Goal: Information Seeking & Learning: Understand process/instructions

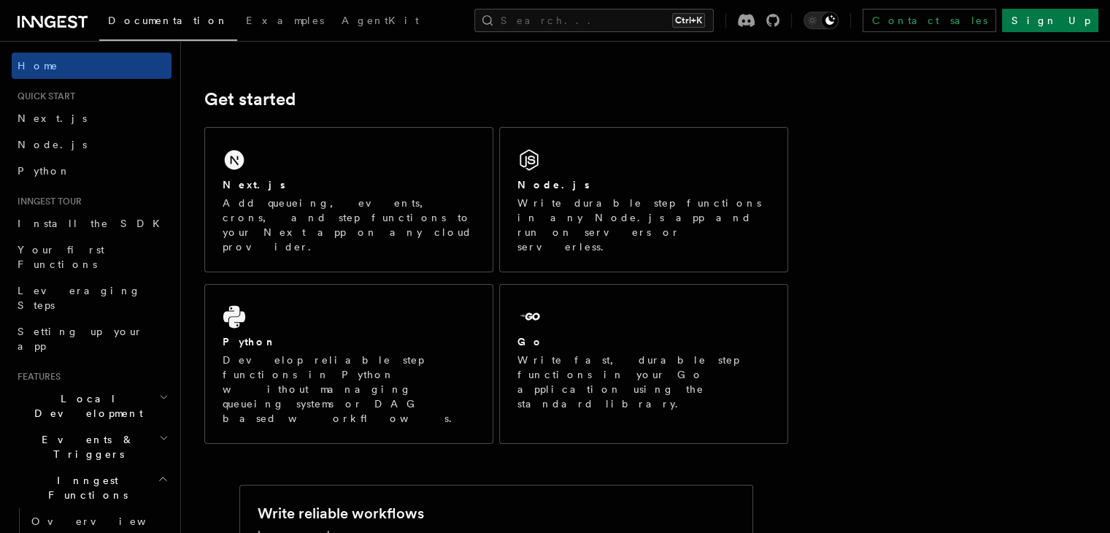
scroll to position [177, 0]
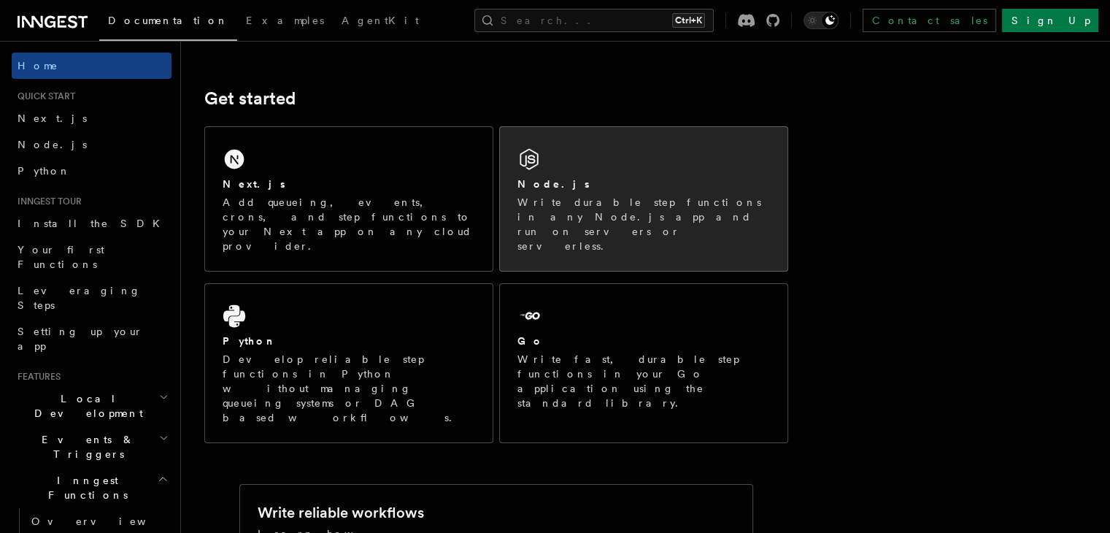
click at [639, 202] on p "Write durable step functions in any Node.js app and run on servers or serverles…" at bounding box center [644, 224] width 253 height 58
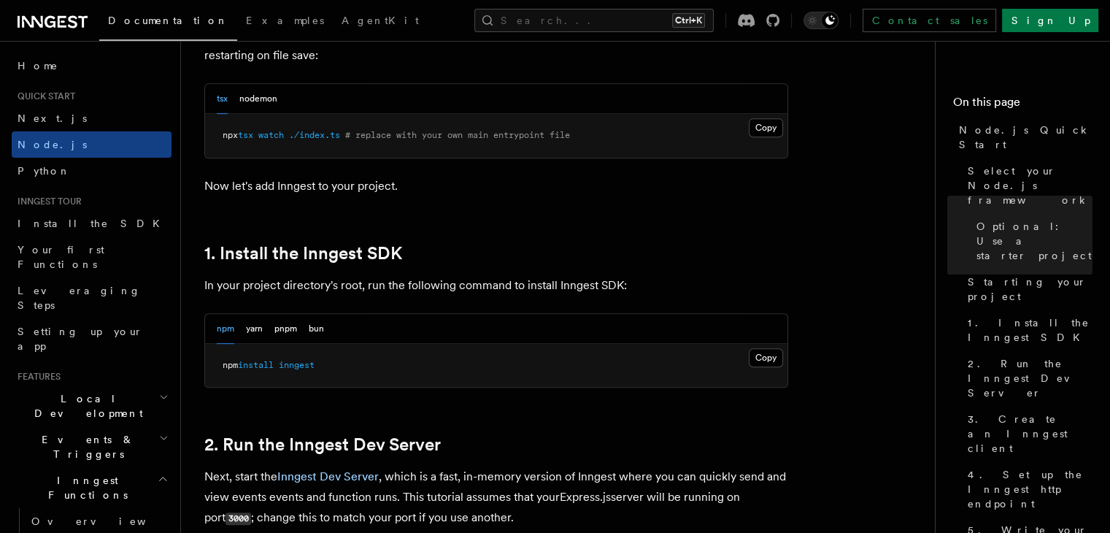
scroll to position [765, 0]
click at [761, 351] on button "Copy Copied" at bounding box center [766, 356] width 34 height 19
click at [759, 354] on button "Copy Copied" at bounding box center [766, 356] width 34 height 19
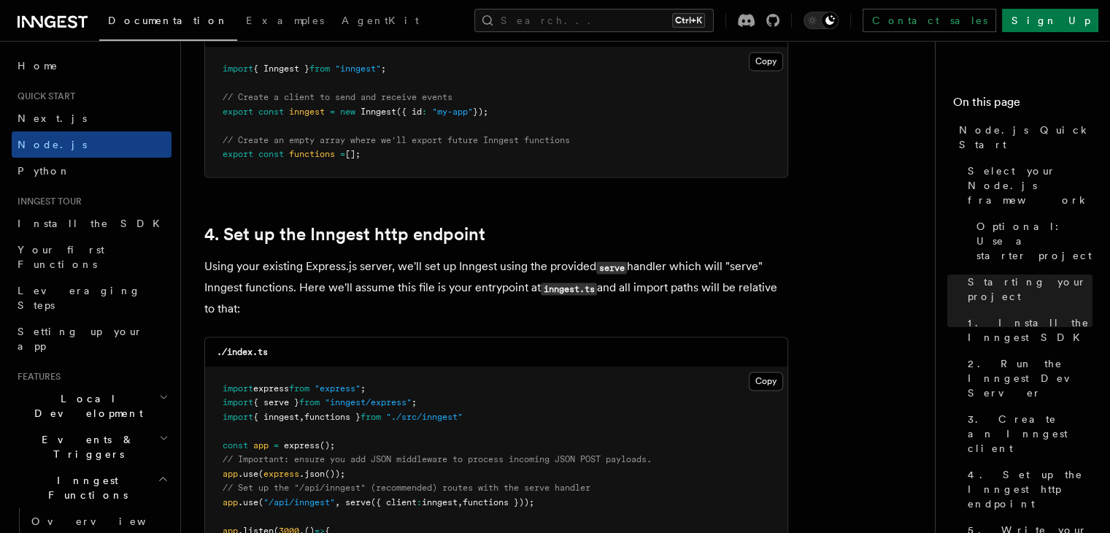
scroll to position [1947, 0]
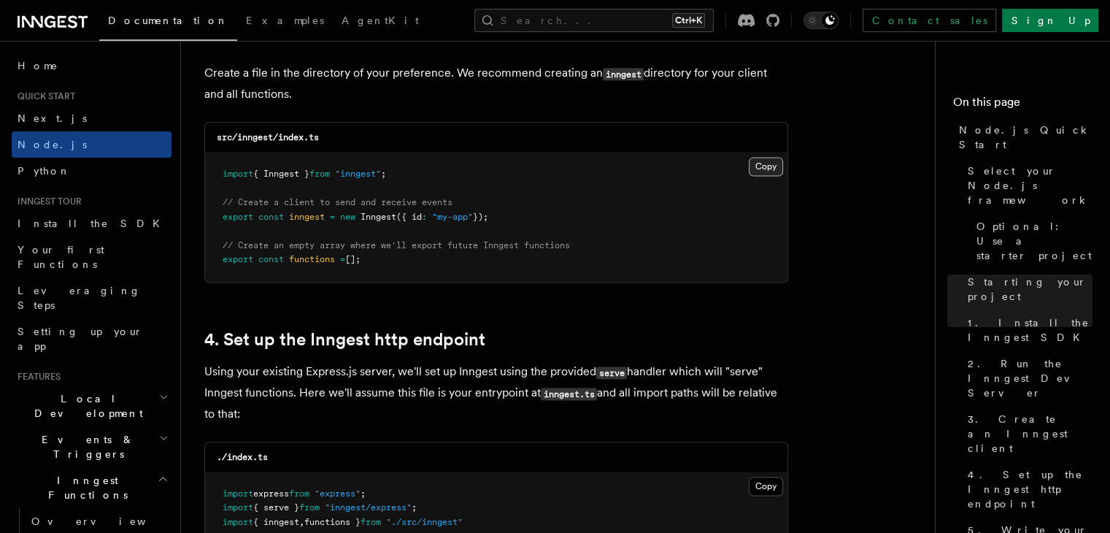
click at [762, 164] on button "Copy Copied" at bounding box center [766, 166] width 34 height 19
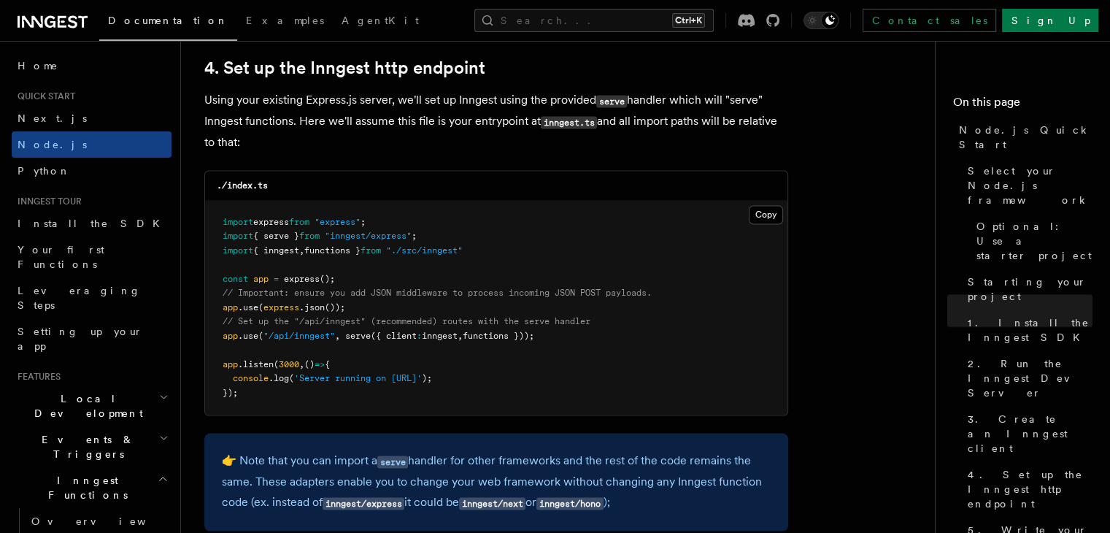
scroll to position [2220, 0]
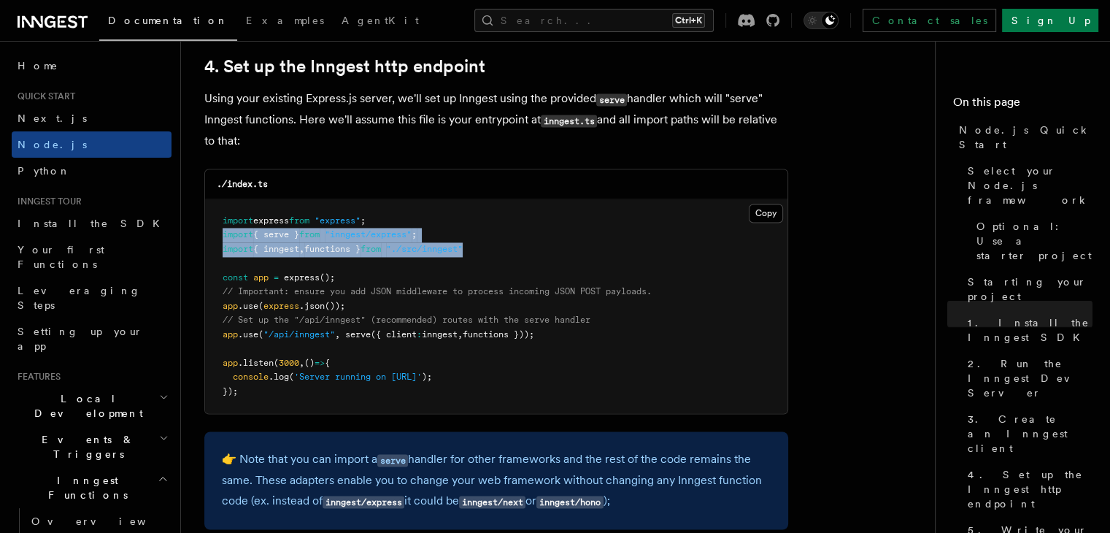
drag, startPoint x: 494, startPoint y: 247, endPoint x: 192, endPoint y: 236, distance: 302.4
copy code "import { serve } from "inngest/express" ; import { inngest , functions } from "…"
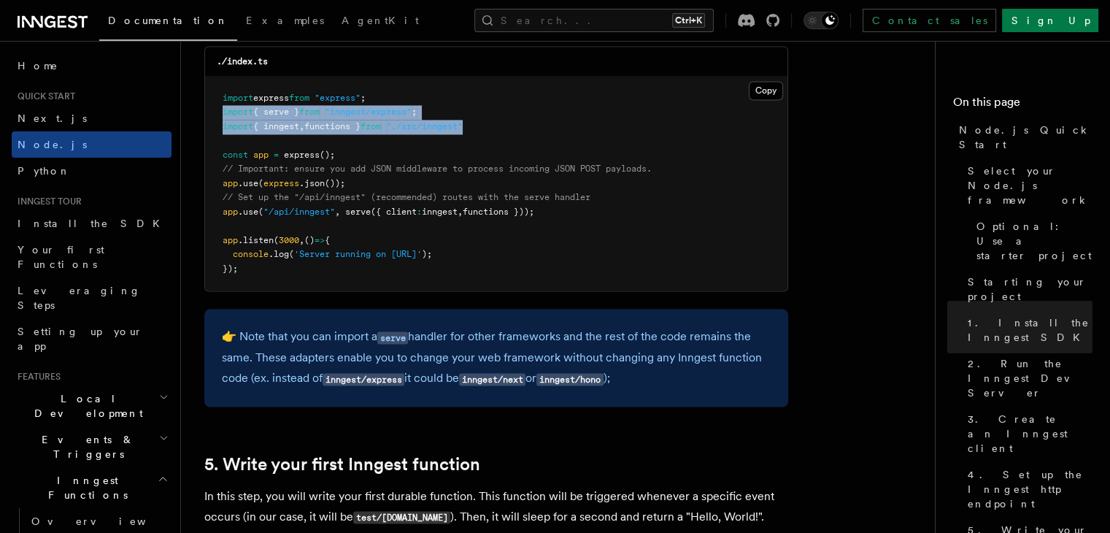
scroll to position [2347, 0]
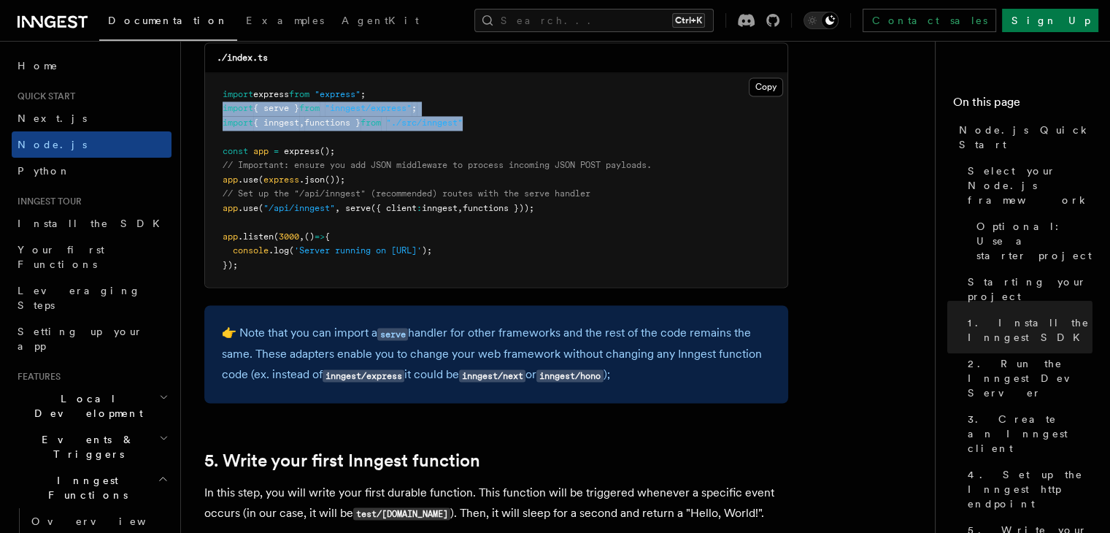
drag, startPoint x: 561, startPoint y: 207, endPoint x: 219, endPoint y: 209, distance: 341.6
click at [219, 209] on pre "import express from "express" ; import { serve } from "inngest/express" ; impor…" at bounding box center [496, 180] width 582 height 215
copy span "app .use ( "/api/inngest" , serve ({ client : inngest , functions }));"
click at [32, 18] on icon at bounding box center [32, 22] width 21 height 12
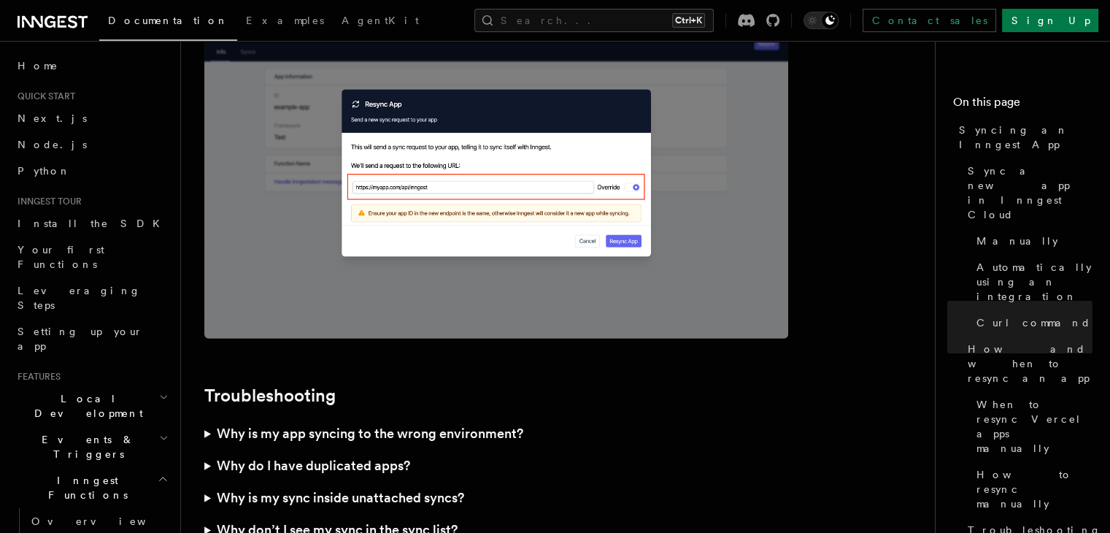
scroll to position [4058, 0]
